Goal: Check status: Check status

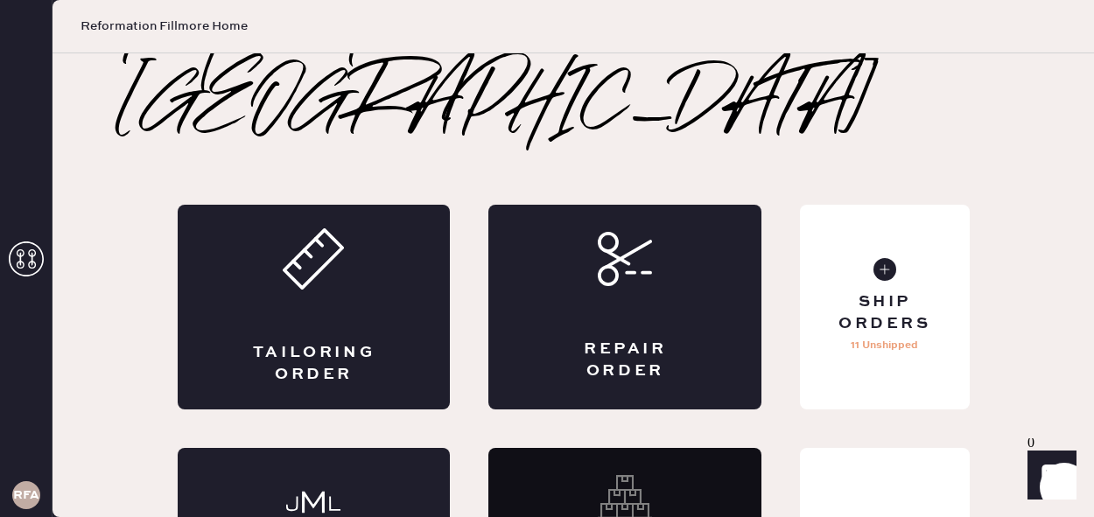
scroll to position [87, 0]
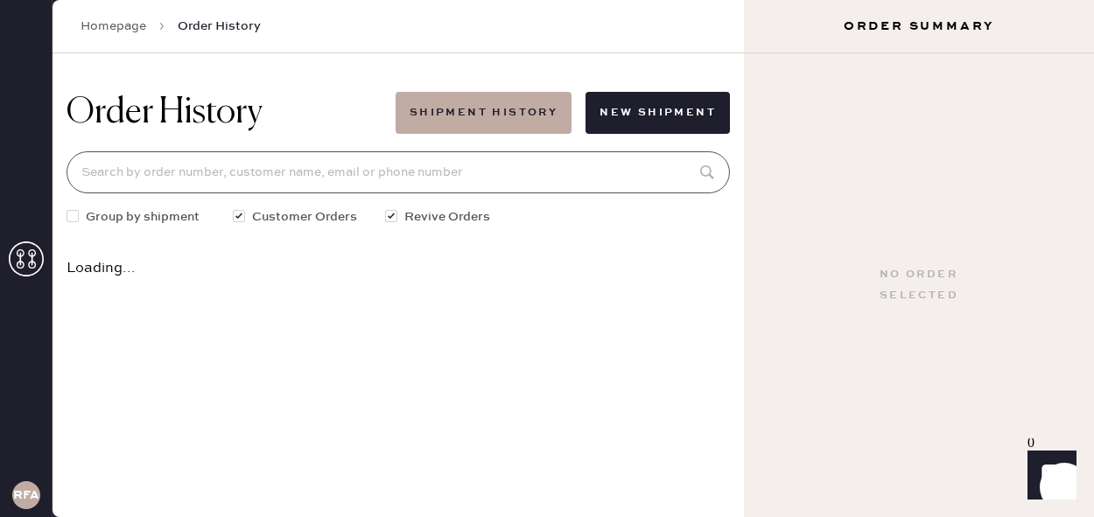
click at [377, 180] on input at bounding box center [399, 172] width 664 height 42
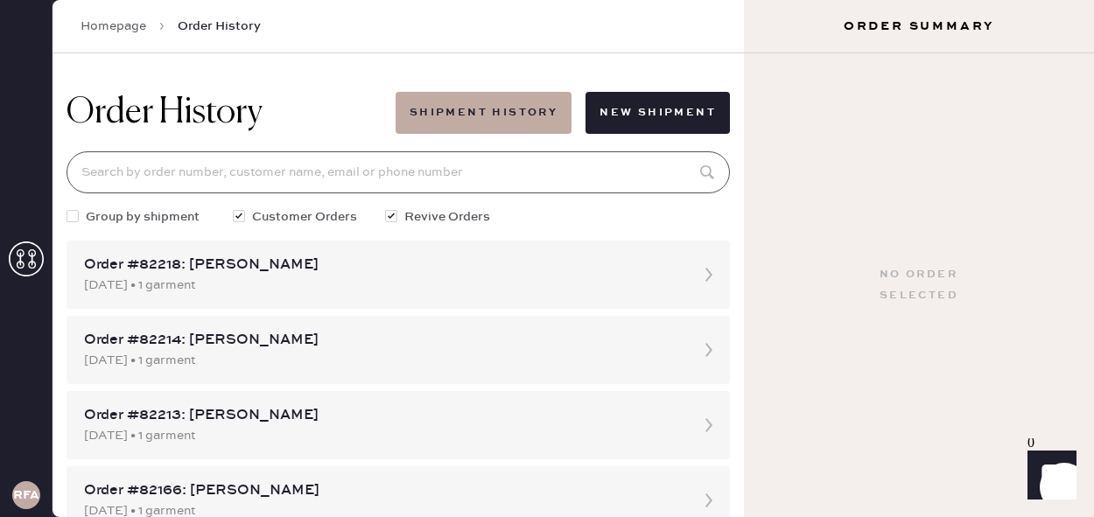
paste input "19175141701"
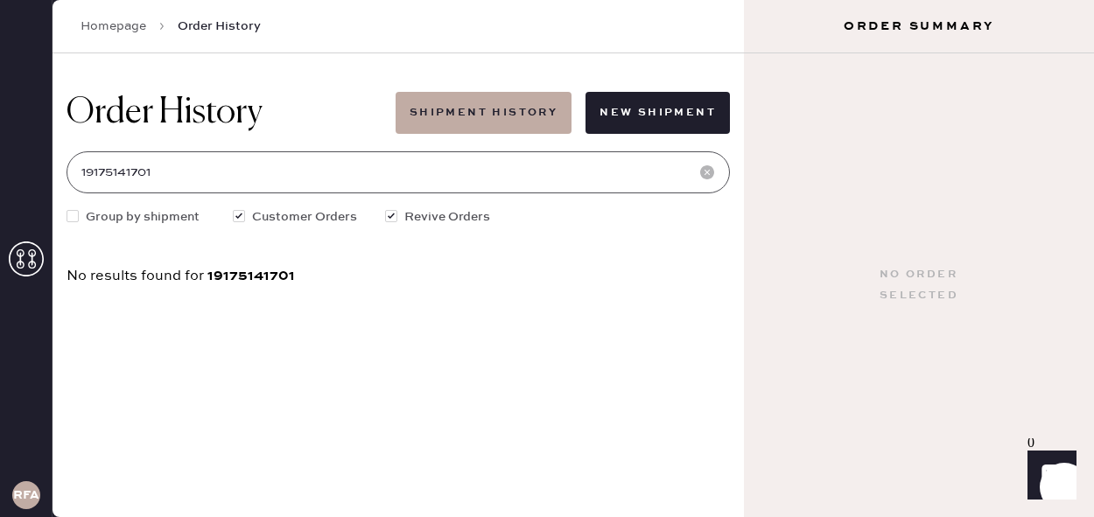
click at [86, 176] on input "19175141701" at bounding box center [399, 172] width 664 height 42
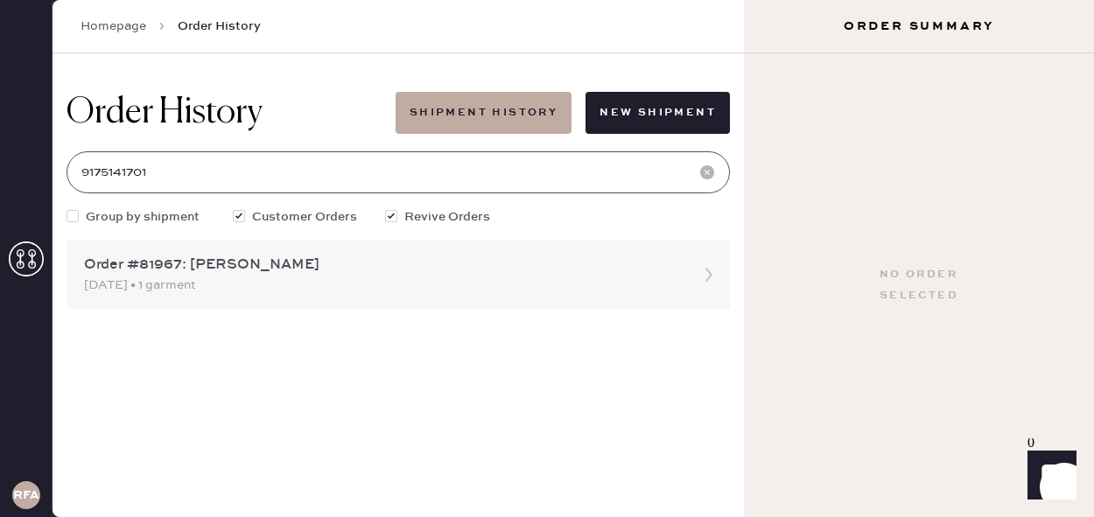
type input "9175141701"
click at [223, 270] on div "Order #81967: [PERSON_NAME]" at bounding box center [382, 265] width 597 height 21
